Goal: Find specific page/section: Find specific page/section

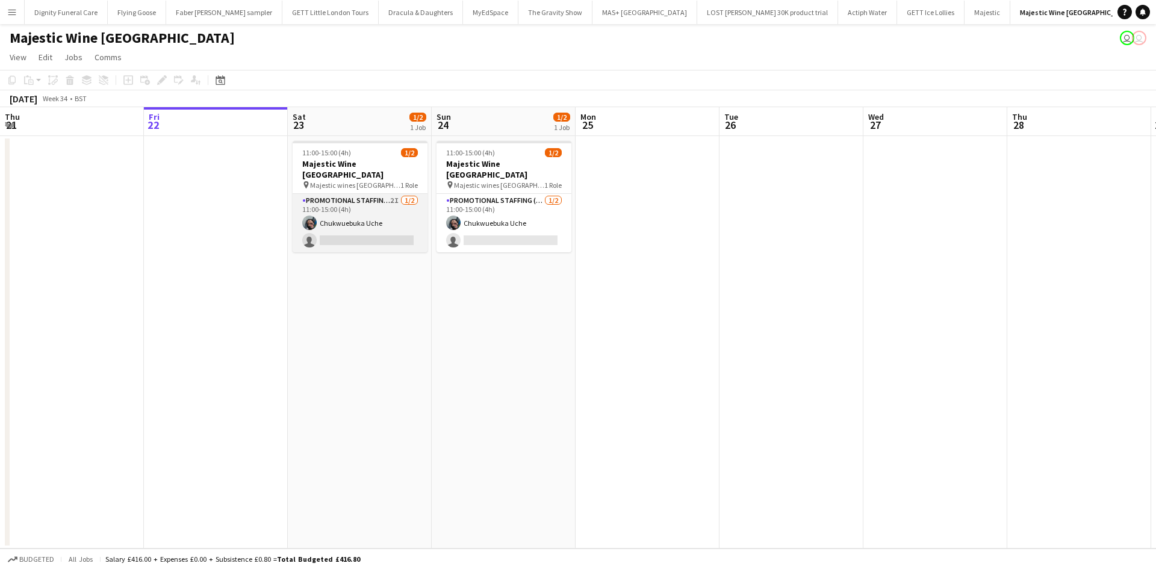
click at [384, 230] on app-card-role "Promotional Staffing (Flyering Staff) 2I 1/2 11:00-15:00 (4h) Chukwuebuka Uche …" at bounding box center [360, 223] width 135 height 58
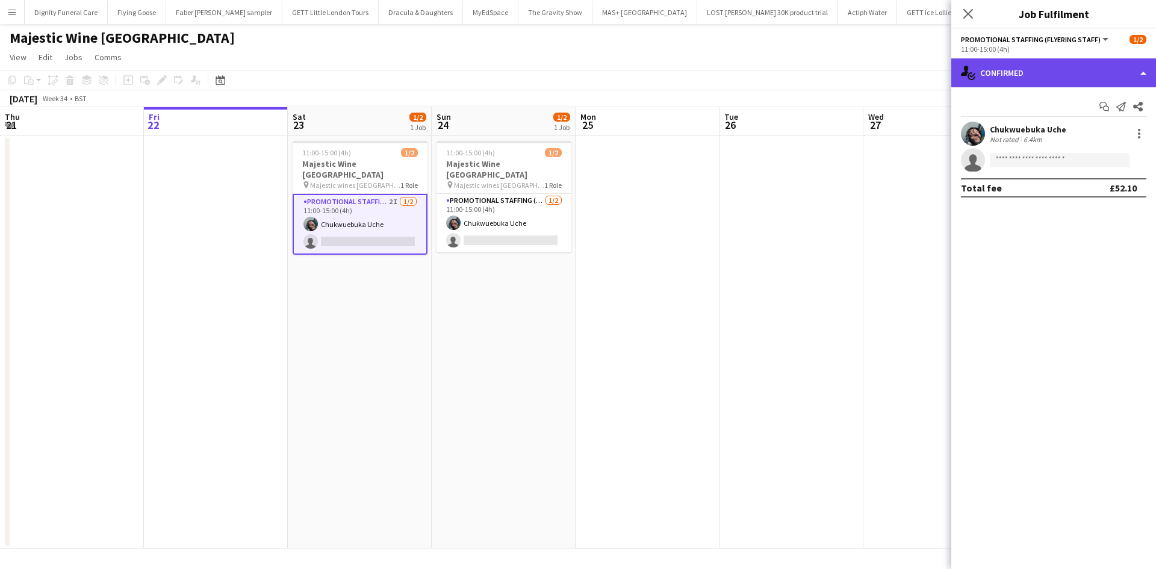
click at [1015, 64] on div "single-neutral-actions-check-2 Confirmed" at bounding box center [1054, 72] width 205 height 29
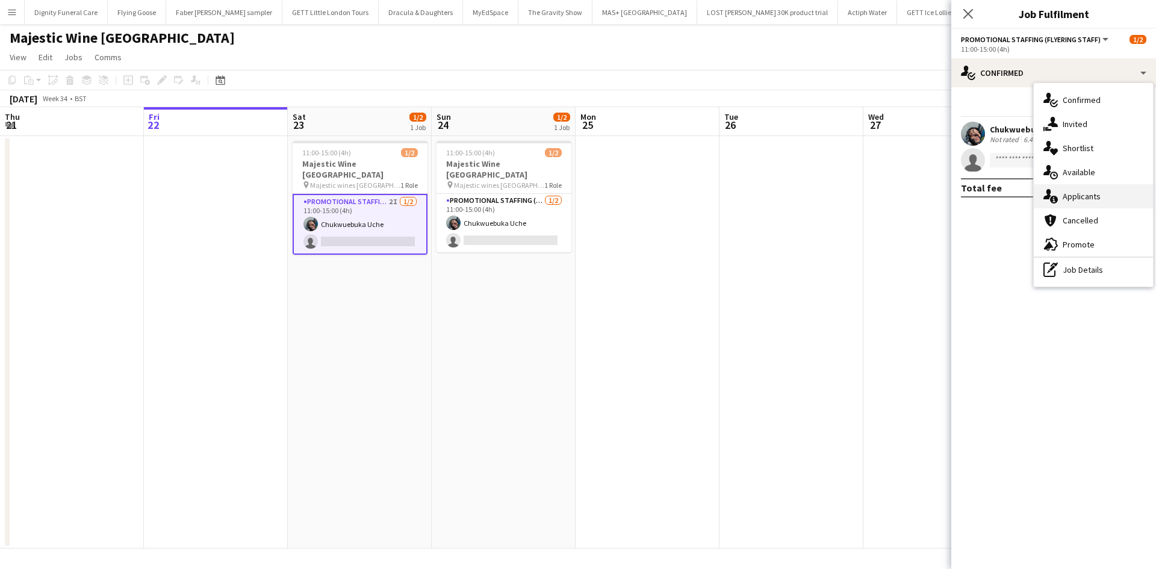
click at [1087, 193] on div "single-neutral-actions-information Applicants" at bounding box center [1093, 196] width 119 height 24
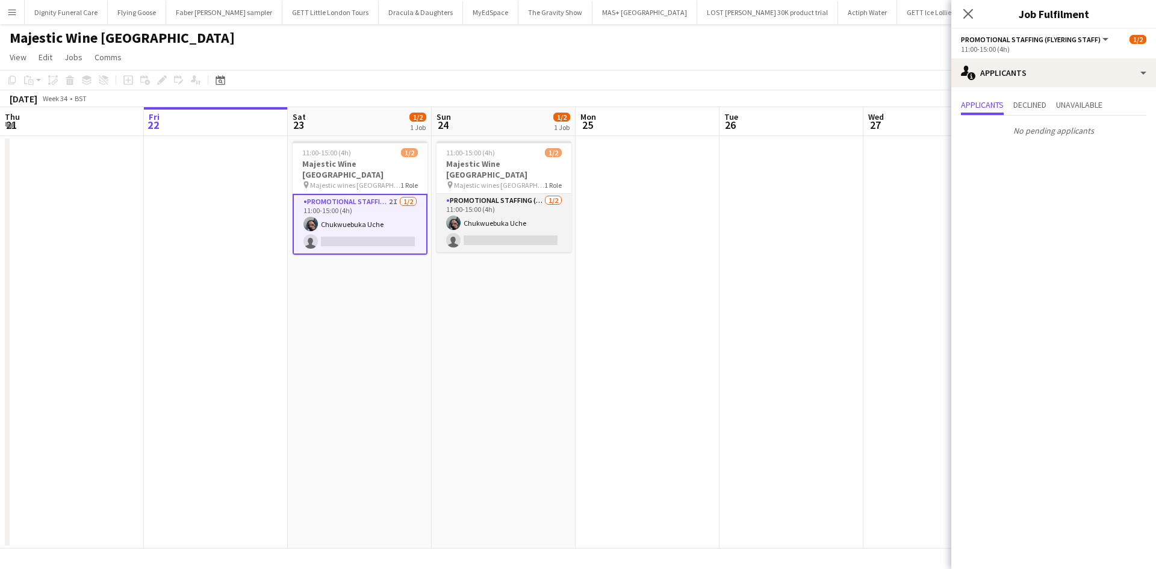
click at [503, 225] on app-card-role "Promotional Staffing (Flyering Staff) 1/2 11:00-15:00 (4h) Chukwuebuka Uche sin…" at bounding box center [504, 223] width 135 height 58
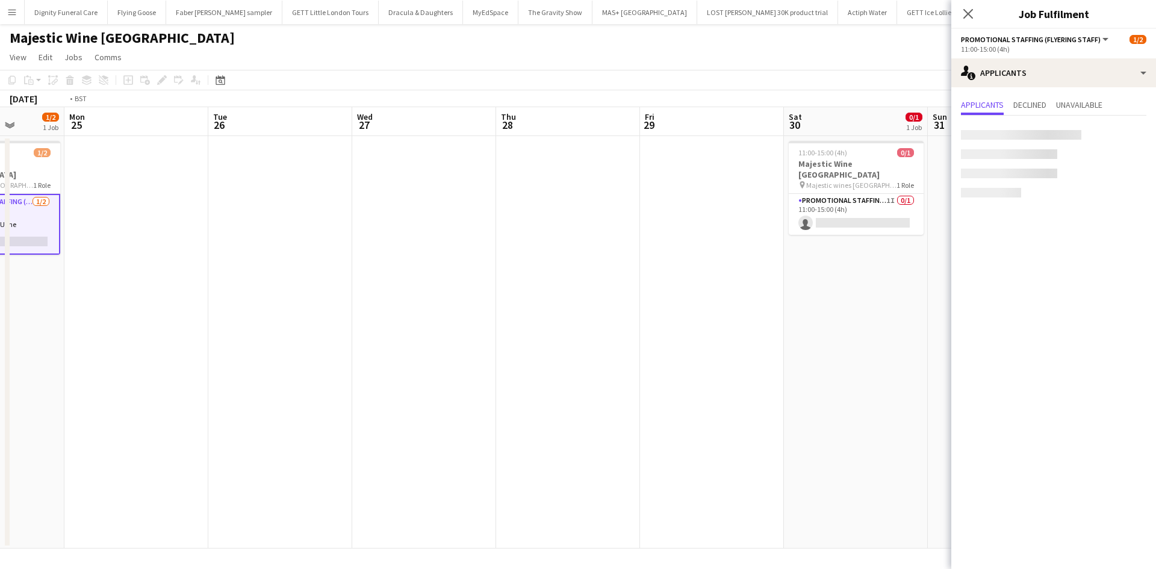
drag, startPoint x: 725, startPoint y: 285, endPoint x: 146, endPoint y: 257, distance: 579.5
click at [146, 257] on app-calendar-viewport "Thu 21 Fri 22 Sat 23 1/2 1 Job Sun 24 1/2 1 Job Mon 25 Tue 26 Wed 27 Thu 28 Fri…" at bounding box center [578, 327] width 1156 height 441
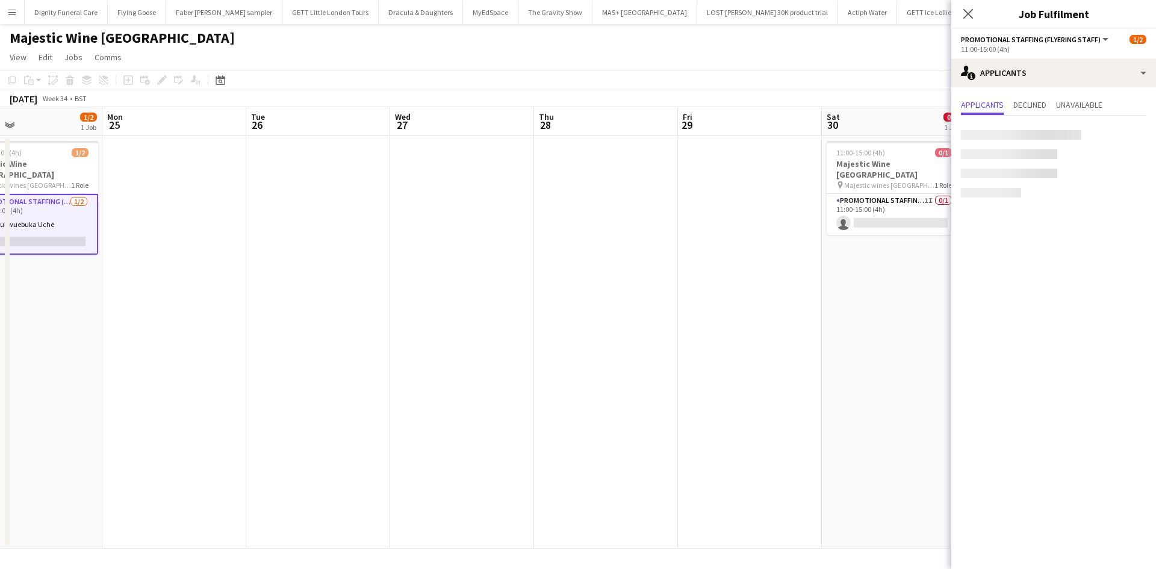
drag, startPoint x: 498, startPoint y: 297, endPoint x: 422, endPoint y: 290, distance: 76.2
click at [422, 292] on app-calendar-viewport "Thu 21 Fri 22 Sat 23 1/2 1 Job Sun 24 1/2 1 Job Mon 25 Tue 26 Wed 27 Thu 28 Fri…" at bounding box center [578, 327] width 1156 height 441
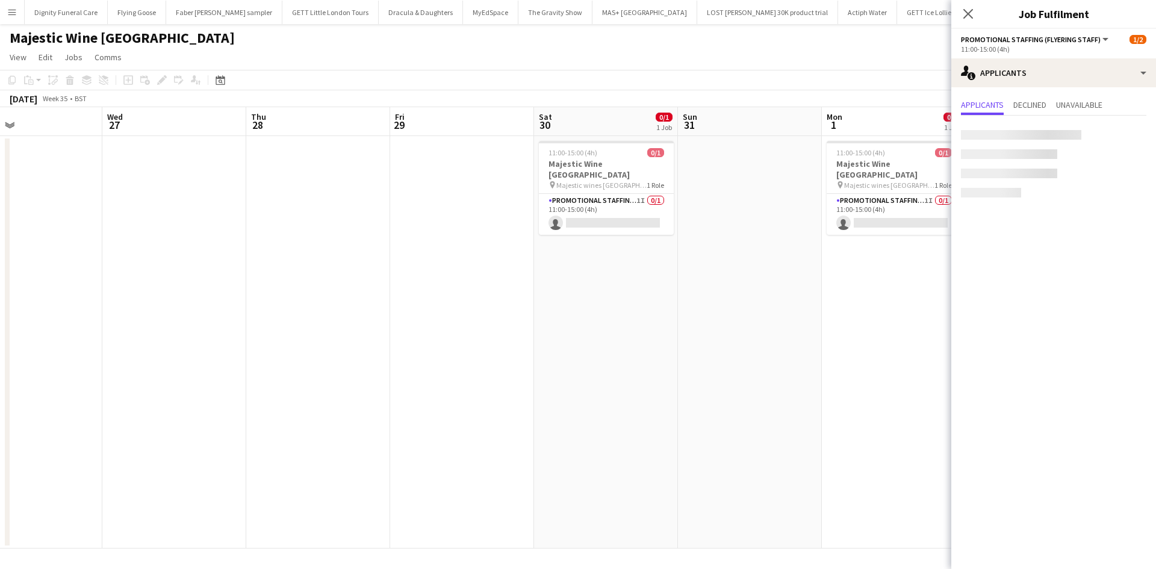
scroll to position [0, 479]
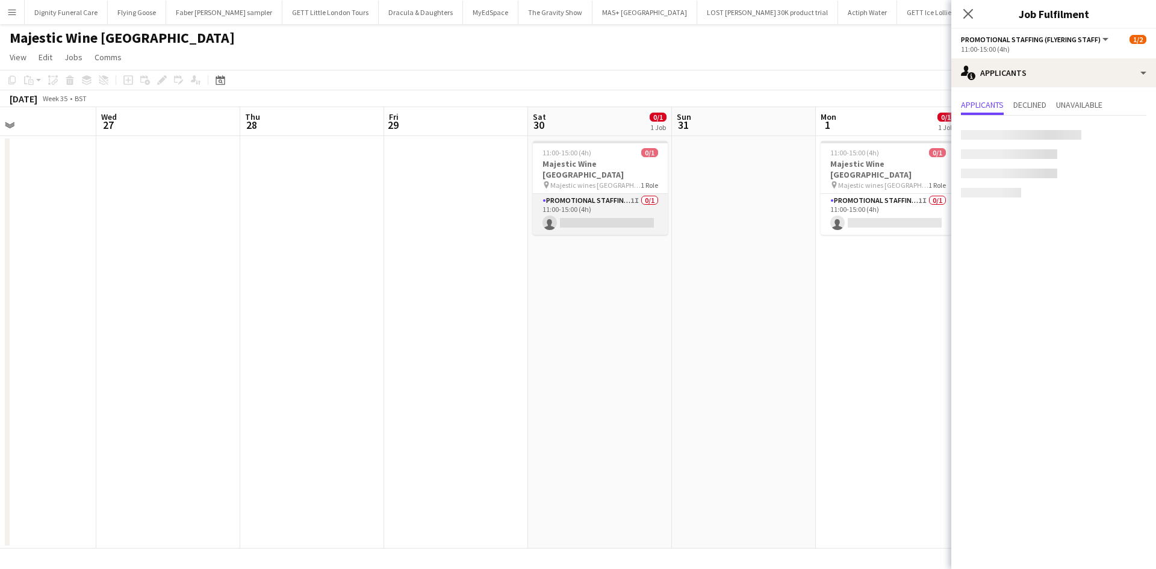
click at [582, 210] on app-card-role "Promotional Staffing (Flyering Staff) 1I 0/1 11:00-15:00 (4h) single-neutral-ac…" at bounding box center [600, 214] width 135 height 41
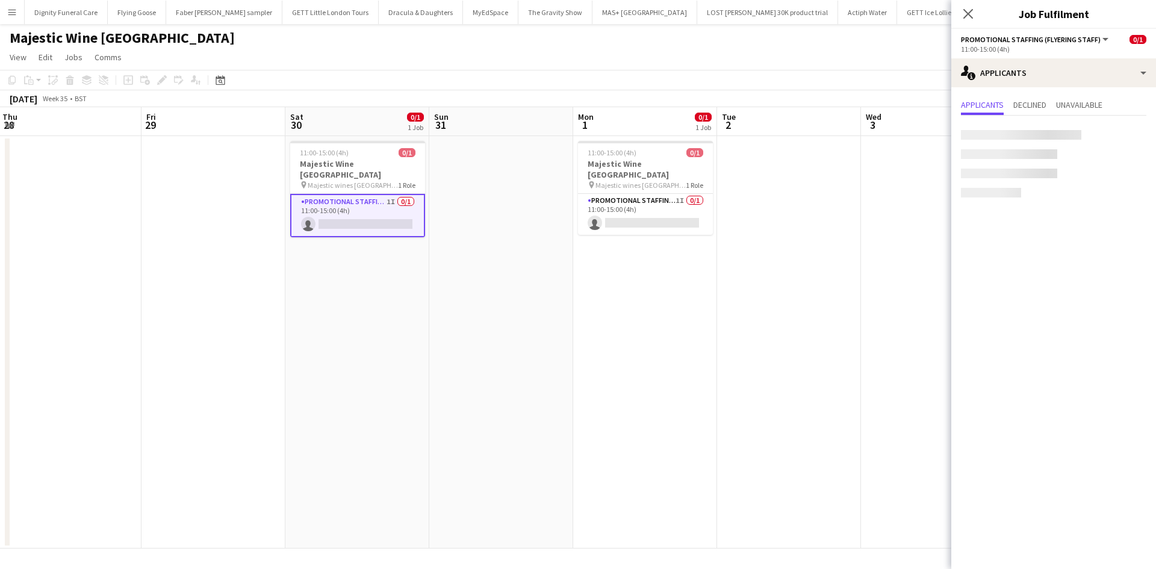
drag, startPoint x: 689, startPoint y: 312, endPoint x: 404, endPoint y: 301, distance: 285.7
click at [404, 301] on app-calendar-viewport "Mon 25 Tue 26 Wed 27 Thu 28 Fri 29 Sat 30 0/1 1 Job Sun 31 Mon 1 0/1 1 Job Tue …" at bounding box center [578, 327] width 1156 height 441
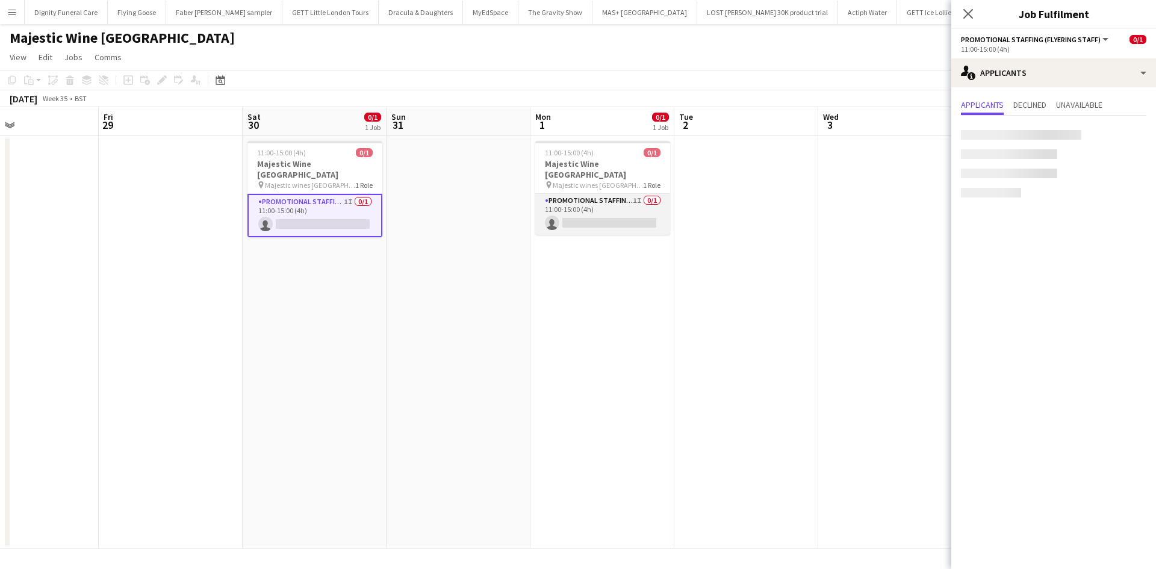
click at [611, 210] on app-card-role "Promotional Staffing (Flyering Staff) 1I 0/1 11:00-15:00 (4h) single-neutral-ac…" at bounding box center [602, 214] width 135 height 41
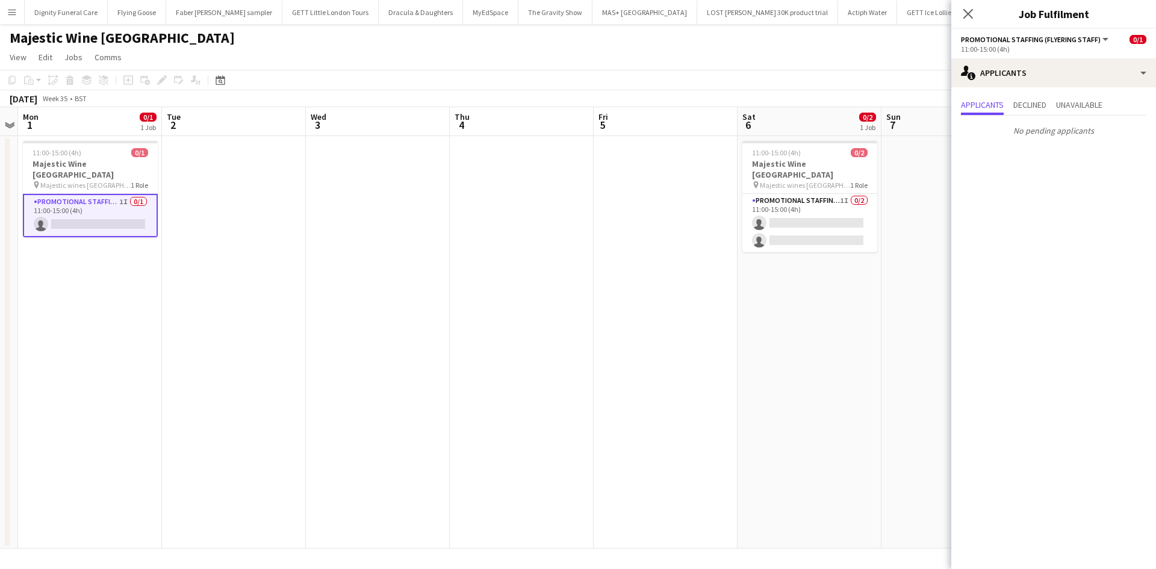
scroll to position [0, 572]
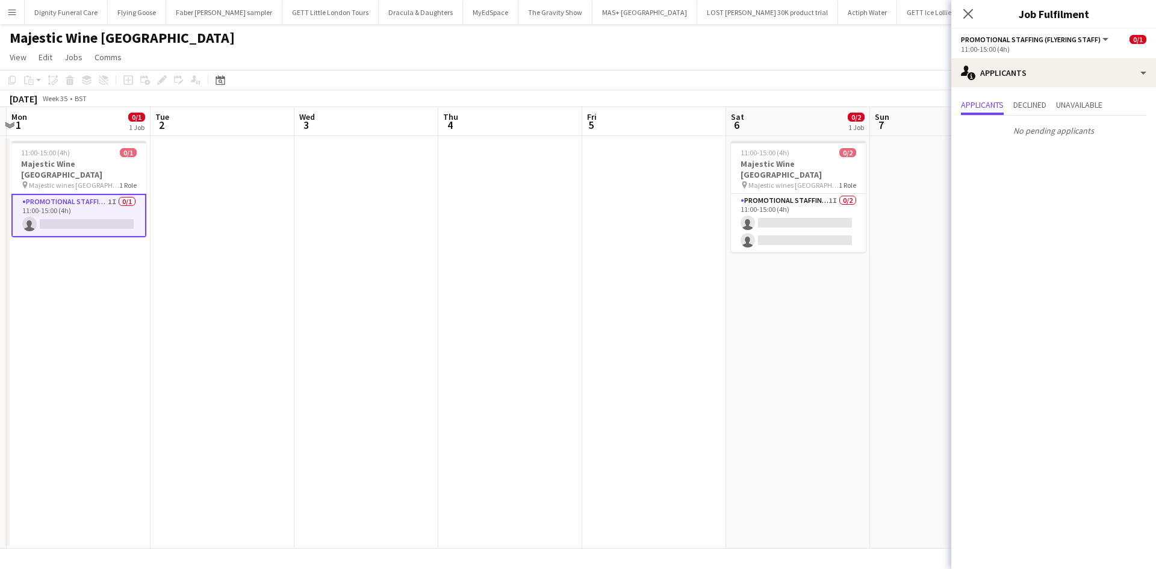
drag, startPoint x: 473, startPoint y: 328, endPoint x: 260, endPoint y: 301, distance: 215.0
click at [169, 310] on app-calendar-viewport "Thu 28 Fri 29 Sat 30 0/1 1 Job Sun 31 Mon 1 0/1 1 Job Tue 2 Wed 3 Thu 4 Fri 5 S…" at bounding box center [578, 327] width 1156 height 441
click at [791, 213] on app-card-role "Promotional Staffing (Flyering Staff) 1I 0/2 11:00-15:00 (4h) single-neutral-ac…" at bounding box center [795, 223] width 135 height 58
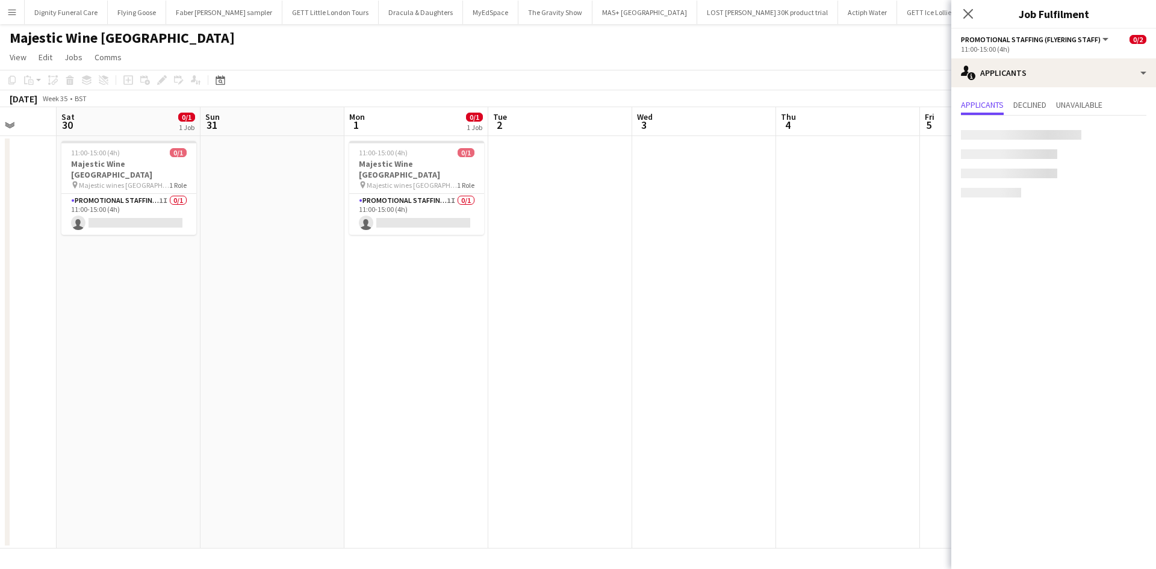
drag, startPoint x: 564, startPoint y: 323, endPoint x: 790, endPoint y: 306, distance: 226.5
click at [790, 306] on app-calendar-viewport "Wed 27 Thu 28 Fri 29 Sat 30 0/1 1 Job Sun 31 Mon 1 0/1 1 Job Tue 2 Wed 3 Thu 4 …" at bounding box center [578, 327] width 1156 height 441
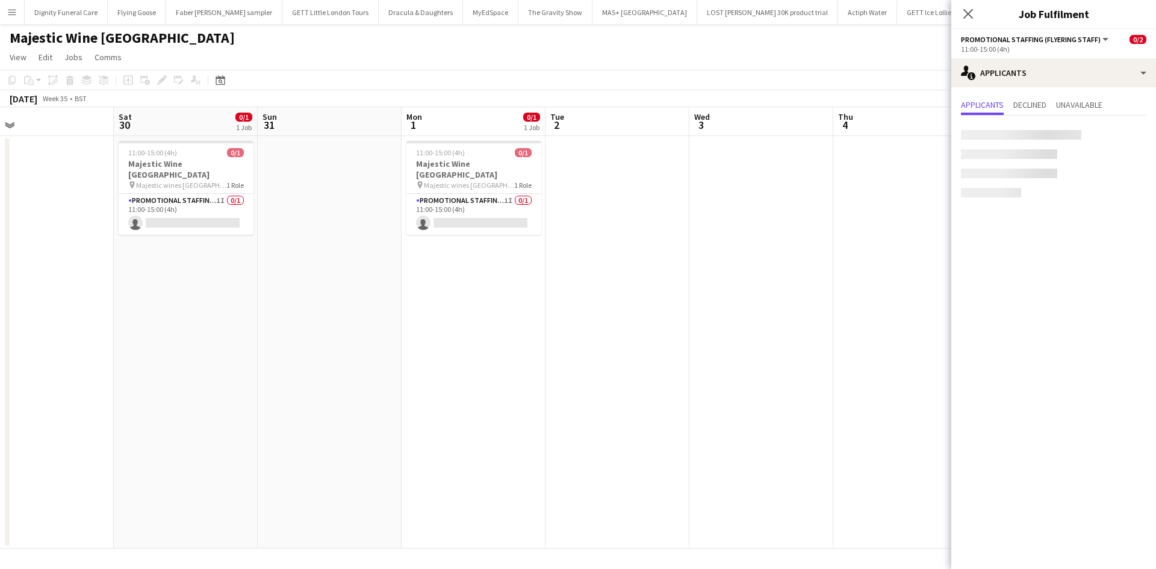
drag, startPoint x: 564, startPoint y: 310, endPoint x: 738, endPoint y: 309, distance: 173.5
click at [767, 313] on app-calendar-viewport "Wed 27 Thu 28 Fri 29 Sat 30 0/1 1 Job Sun 31 Mon 1 0/1 1 Job Tue 2 Wed 3 Thu 4 …" at bounding box center [578, 327] width 1156 height 441
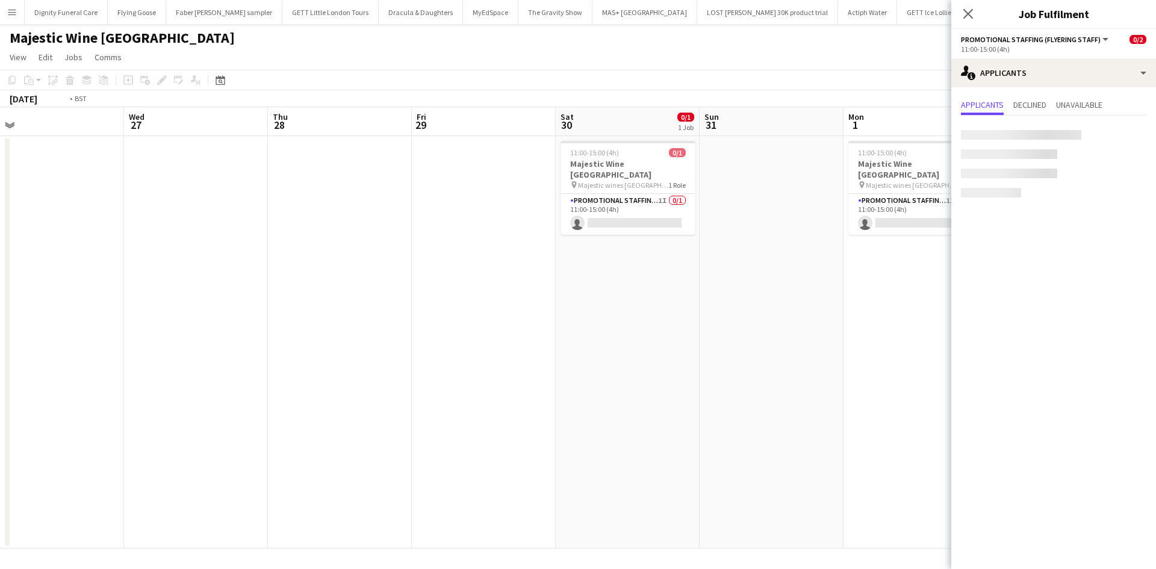
drag, startPoint x: 283, startPoint y: 302, endPoint x: 660, endPoint y: 298, distance: 377.1
click at [738, 304] on app-calendar-viewport "Sun 24 1/2 1 Job Mon 25 Tue 26 Wed 27 Thu 28 Fri 29 Sat 30 0/1 1 Job Sun 31 Mon…" at bounding box center [578, 327] width 1156 height 441
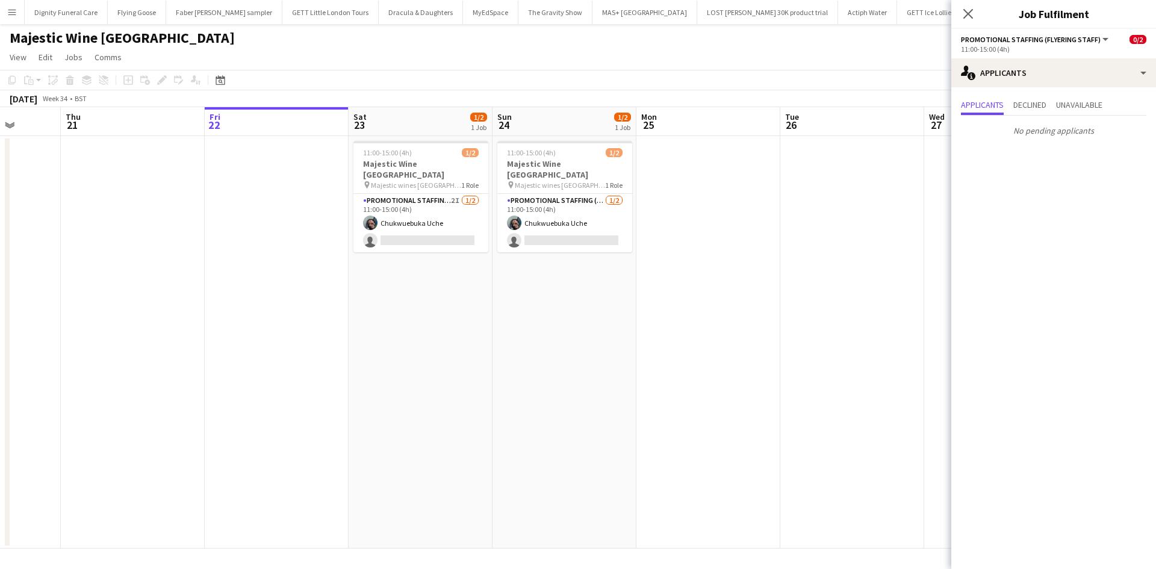
drag, startPoint x: 290, startPoint y: 297, endPoint x: 488, endPoint y: 310, distance: 198.6
click at [655, 324] on app-calendar-viewport "Mon 18 Tue 19 Wed 20 Thu 21 Fri 22 Sat 23 1/2 1 Job Sun 24 1/2 1 Job Mon 25 Tue…" at bounding box center [578, 327] width 1156 height 441
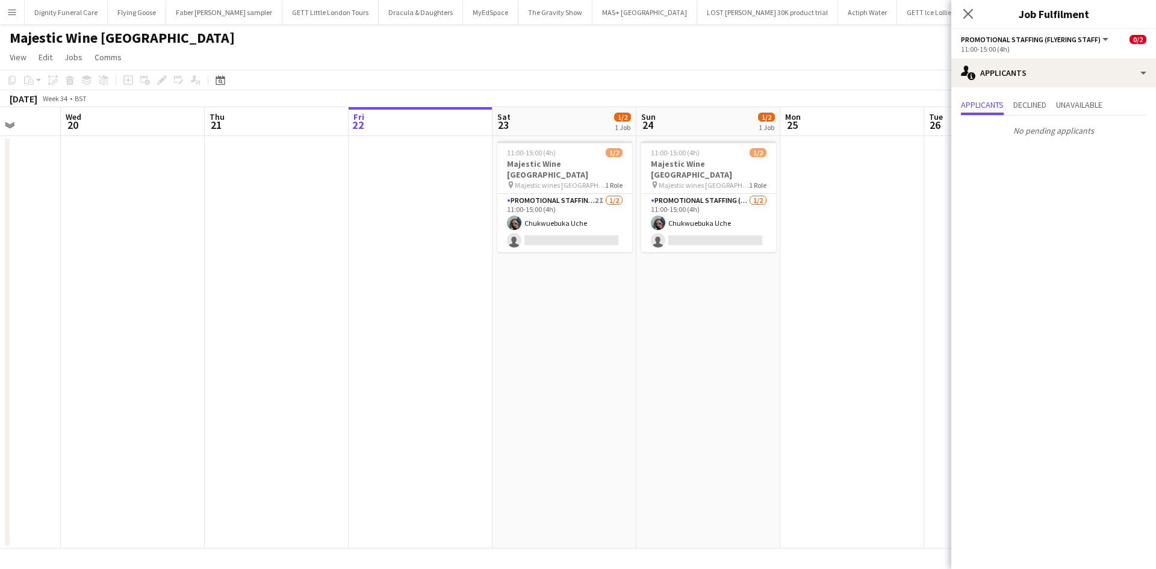
scroll to position [0, 373]
